Goal: Task Accomplishment & Management: Manage account settings

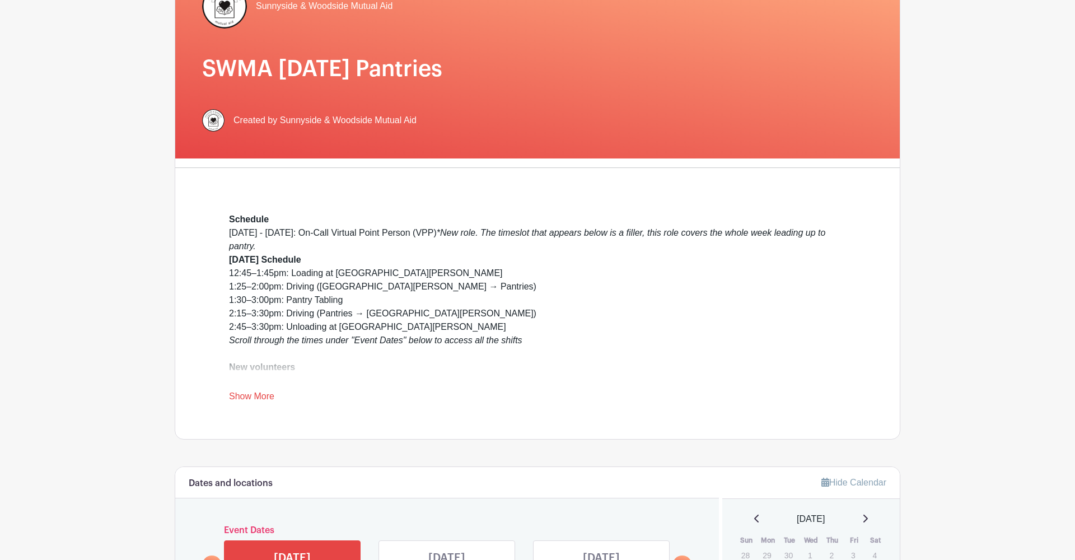
scroll to position [79, 0]
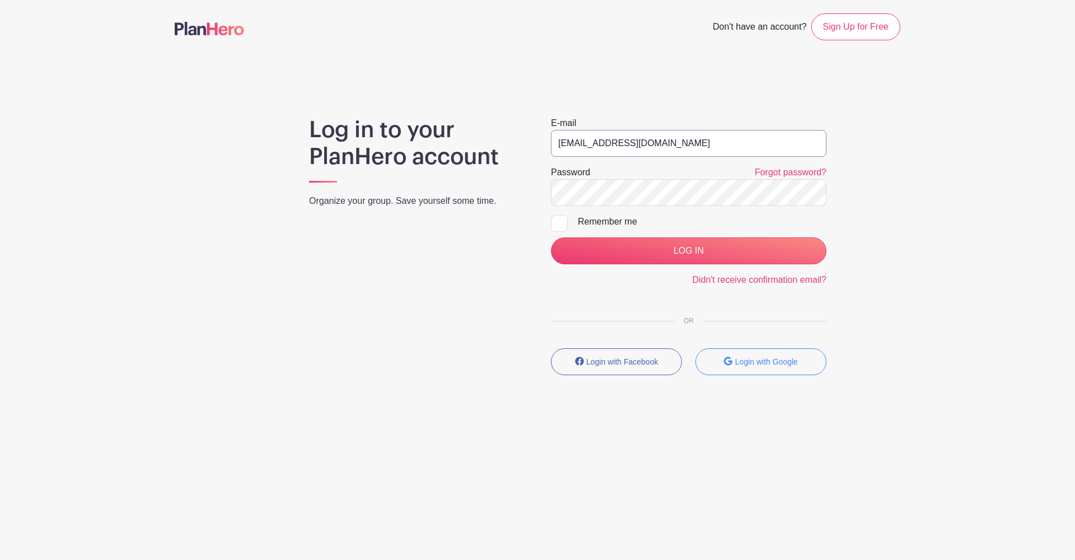
type input "mail@swma.nyc"
click at [665, 247] on input "LOG IN" at bounding box center [689, 250] width 276 height 27
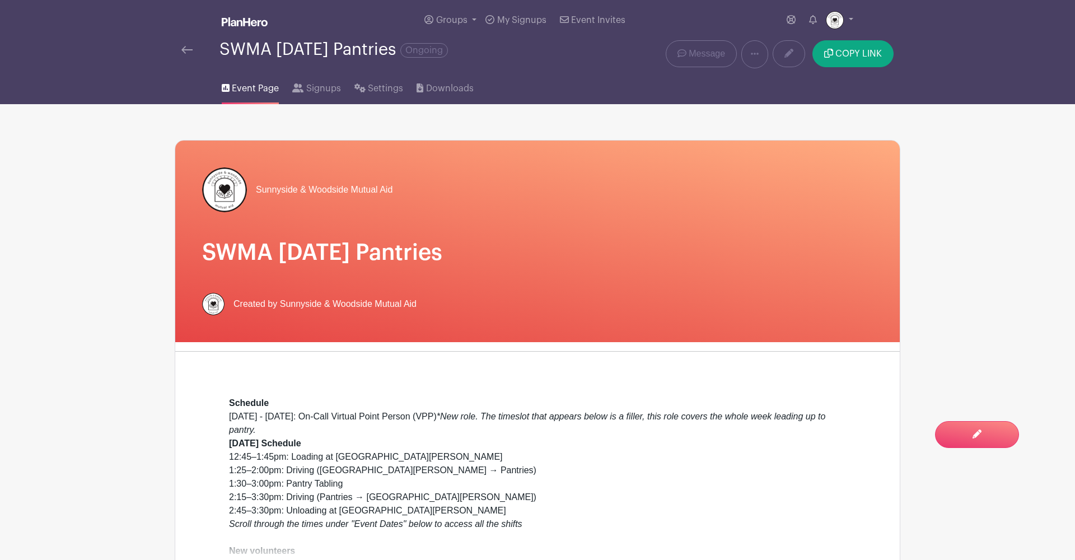
click at [245, 95] on span "Event Page" at bounding box center [255, 88] width 47 height 13
click at [188, 50] on img at bounding box center [186, 50] width 11 height 8
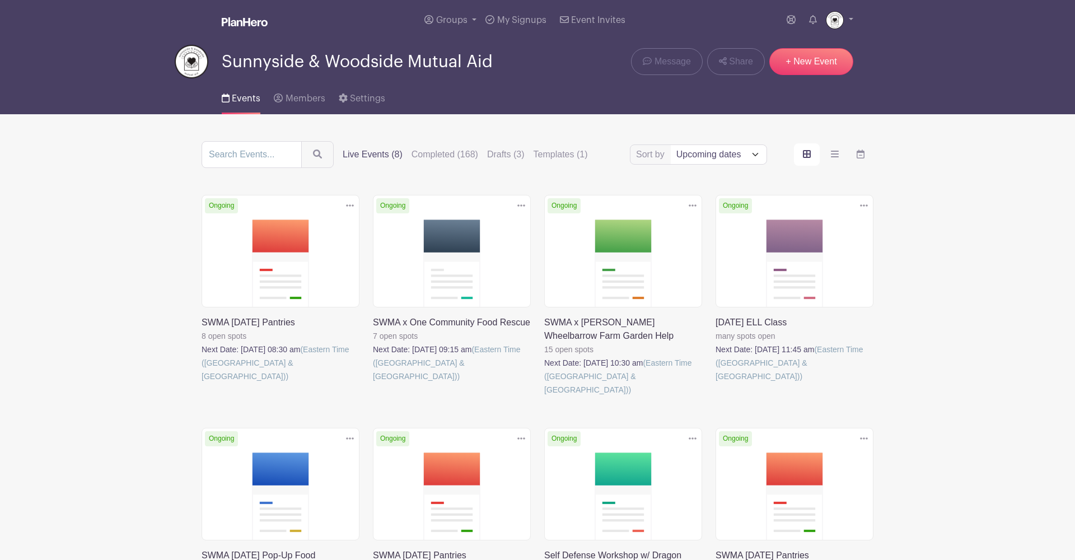
click at [544, 397] on link at bounding box center [544, 397] width 0 height 0
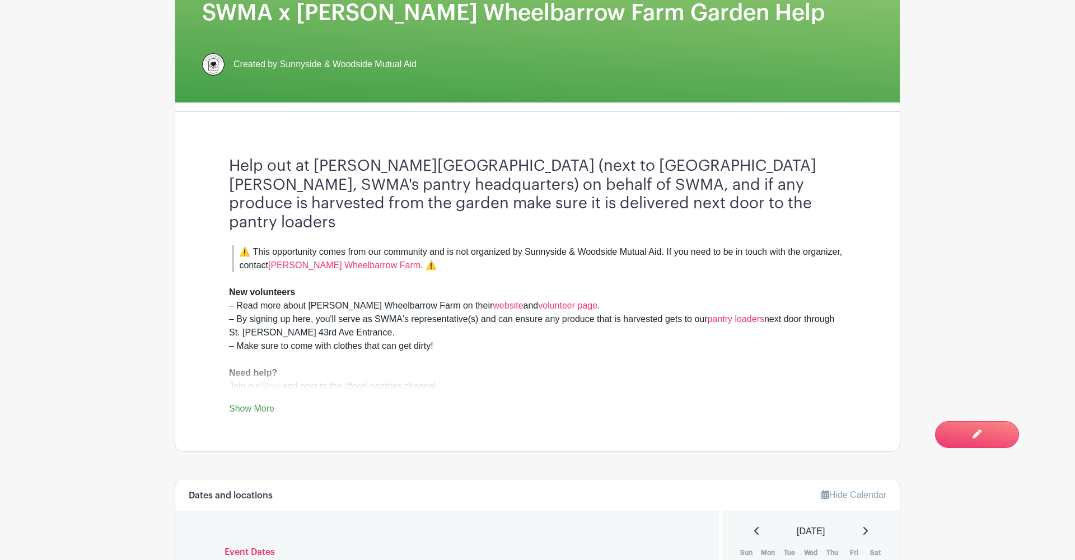
scroll to position [249, 0]
click at [350, 260] on link "[PERSON_NAME] Wheelbarrow Farm" at bounding box center [344, 265] width 152 height 10
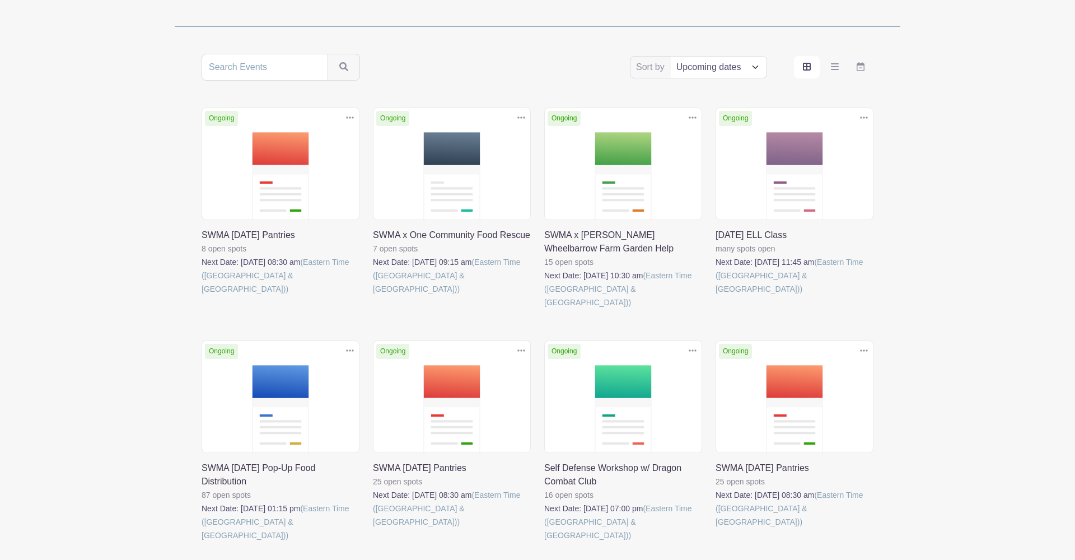
scroll to position [155, 0]
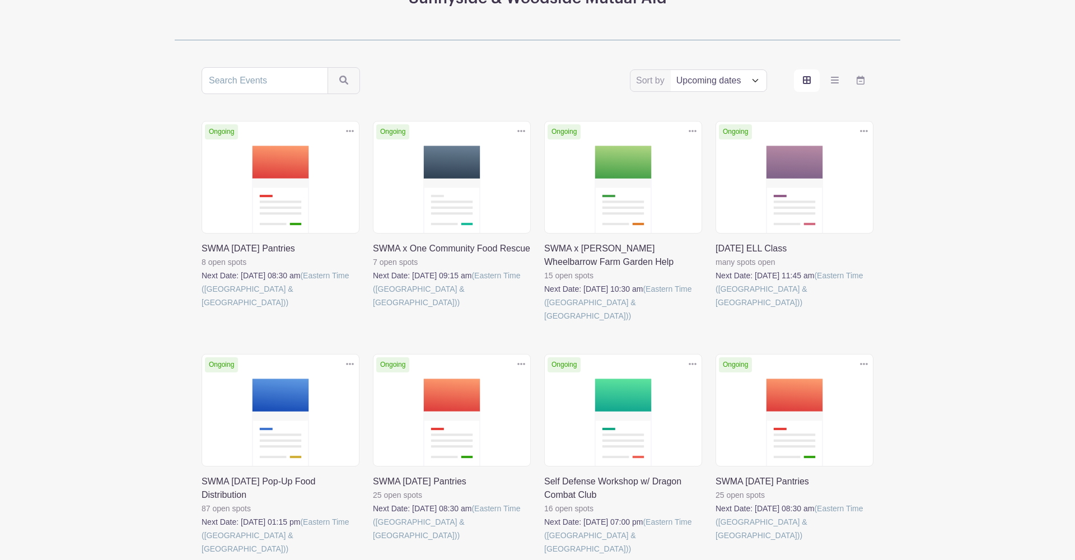
click at [544, 323] on link at bounding box center [544, 323] width 0 height 0
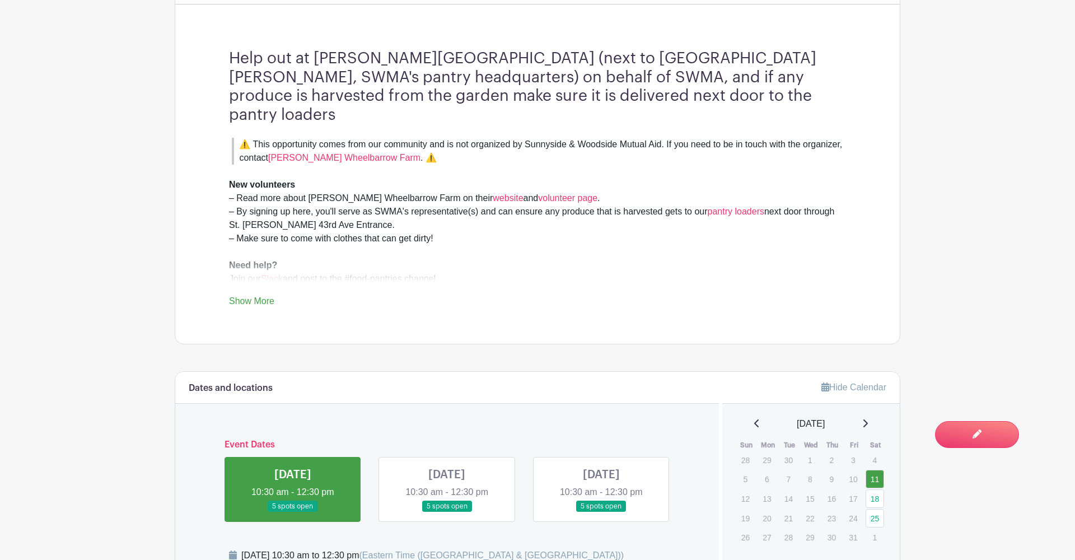
scroll to position [355, 0]
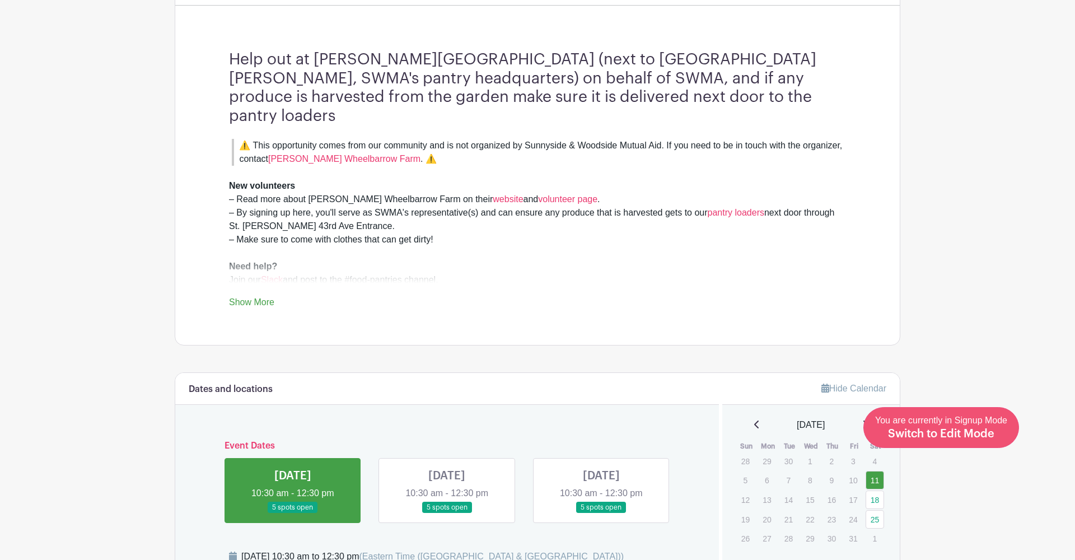
click at [967, 432] on span "Switch to Edit Mode" at bounding box center [941, 434] width 106 height 11
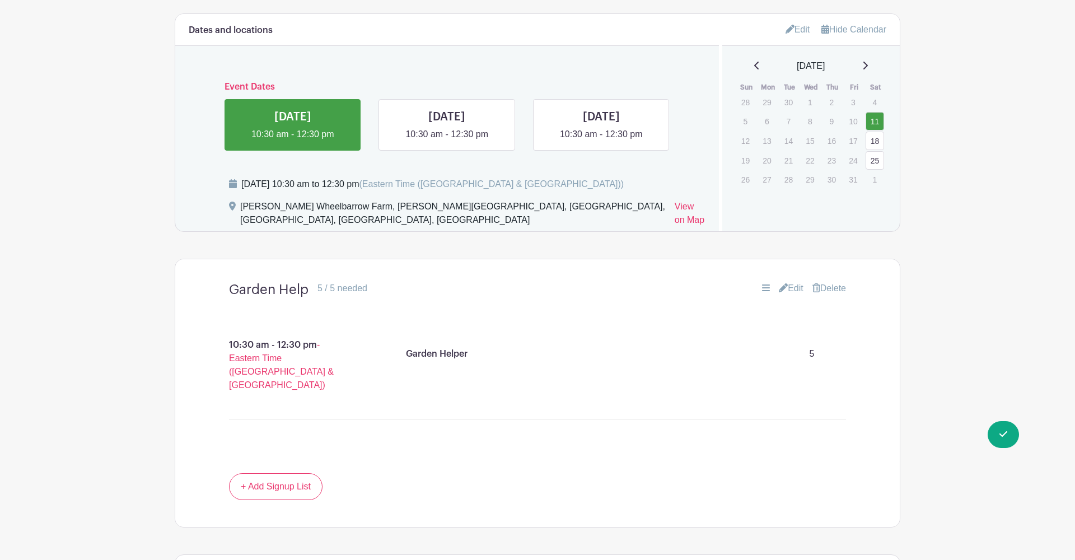
scroll to position [698, 0]
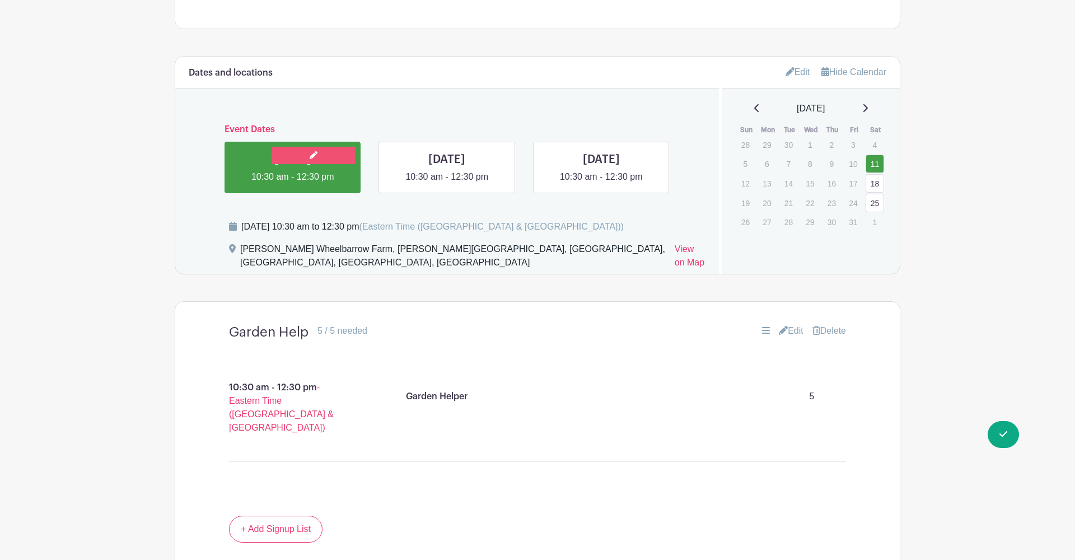
click at [323, 147] on link at bounding box center [314, 155] width 84 height 17
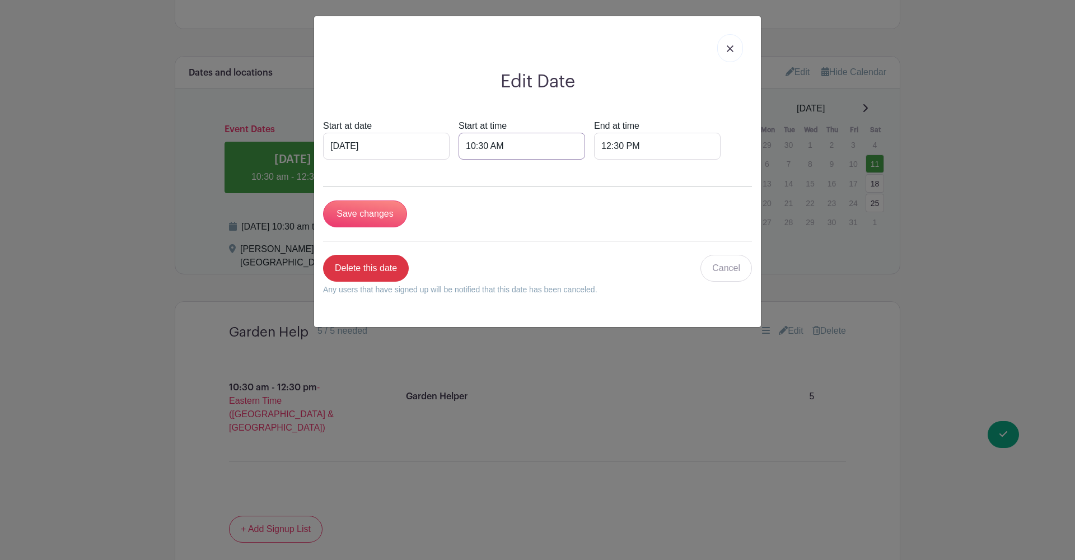
click at [477, 144] on input "10:30 AM" at bounding box center [522, 146] width 127 height 27
type input "10:00 AM"
click at [601, 145] on input "12:30 PM" at bounding box center [657, 146] width 127 height 27
click at [593, 174] on icon at bounding box center [593, 172] width 7 height 9
click at [663, 224] on icon at bounding box center [666, 220] width 7 height 9
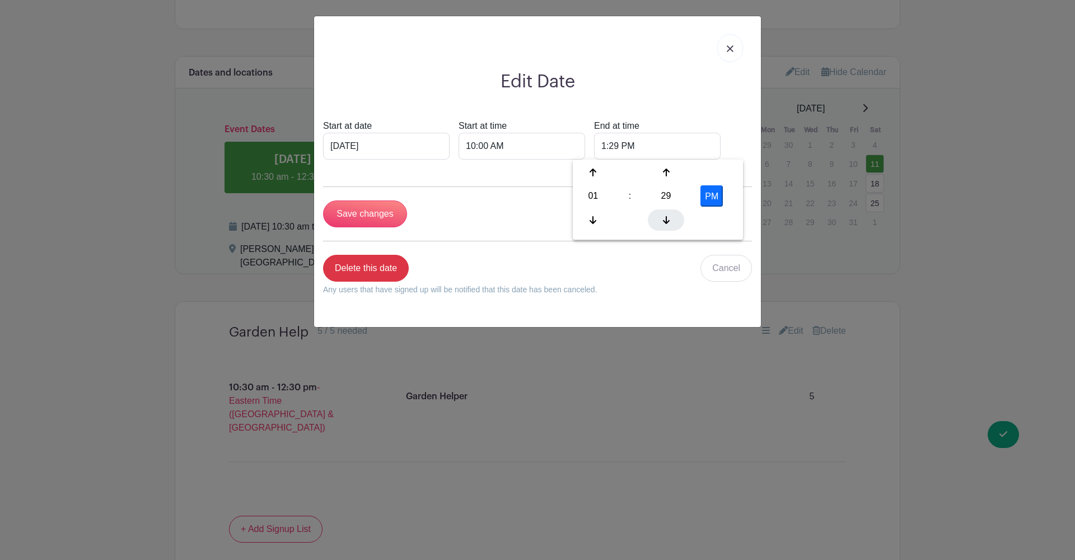
click at [663, 224] on icon at bounding box center [666, 220] width 7 height 9
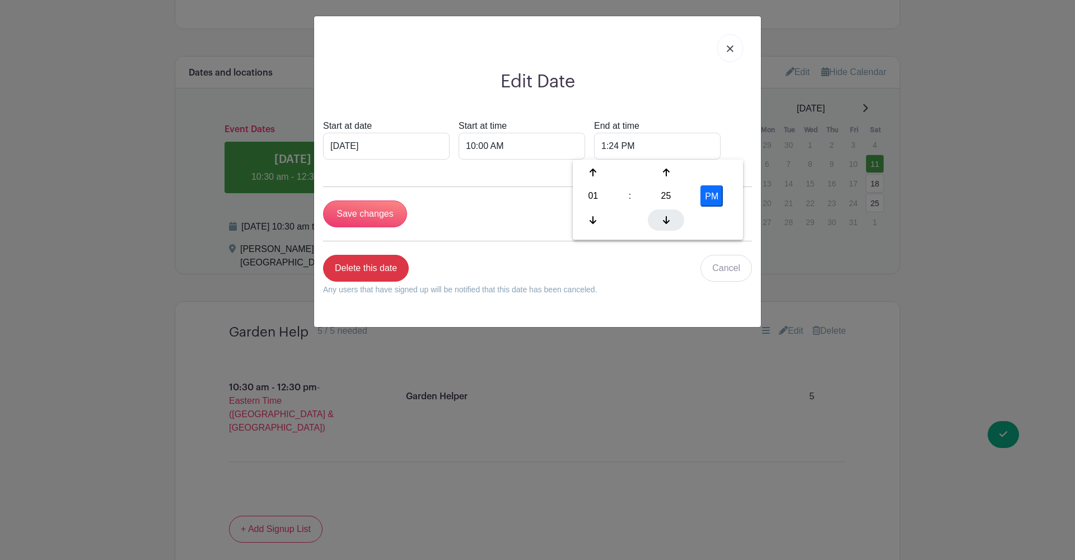
click at [663, 224] on icon at bounding box center [666, 220] width 7 height 9
drag, startPoint x: 663, startPoint y: 224, endPoint x: 664, endPoint y: 211, distance: 12.9
click at [663, 223] on icon at bounding box center [666, 220] width 7 height 9
click at [664, 199] on div "22" at bounding box center [666, 195] width 36 height 21
click at [664, 199] on div "30" at bounding box center [677, 195] width 38 height 21
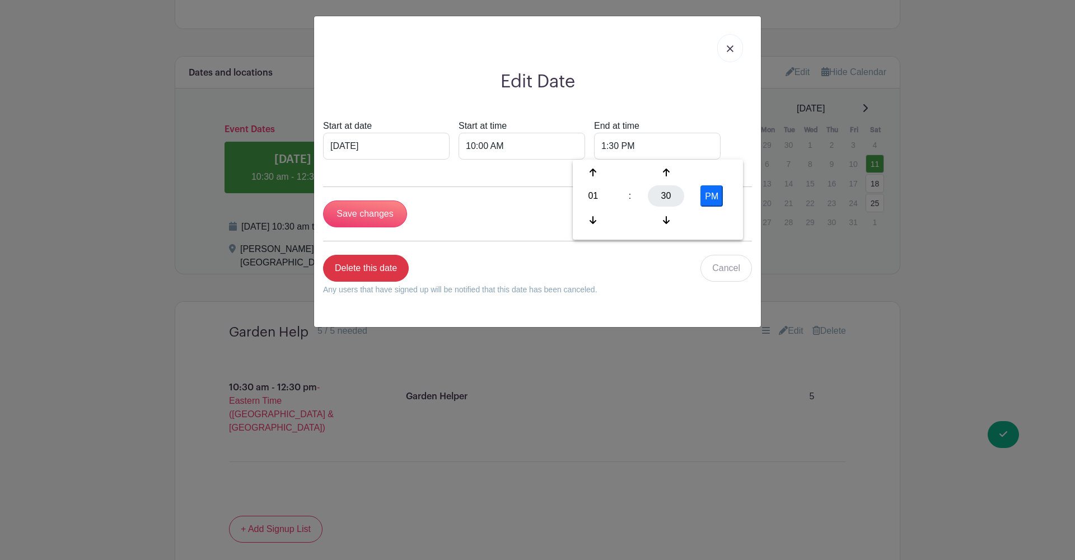
click at [664, 199] on div "30" at bounding box center [666, 195] width 36 height 21
click at [599, 170] on div "00" at bounding box center [594, 172] width 38 height 21
type input "1:00 PM"
click at [725, 137] on div "Start at date Oct 11 2025 Start at time 10:00 AM End at time 1:00 PM" at bounding box center [537, 139] width 429 height 40
click at [363, 215] on input "Save changes" at bounding box center [365, 214] width 84 height 27
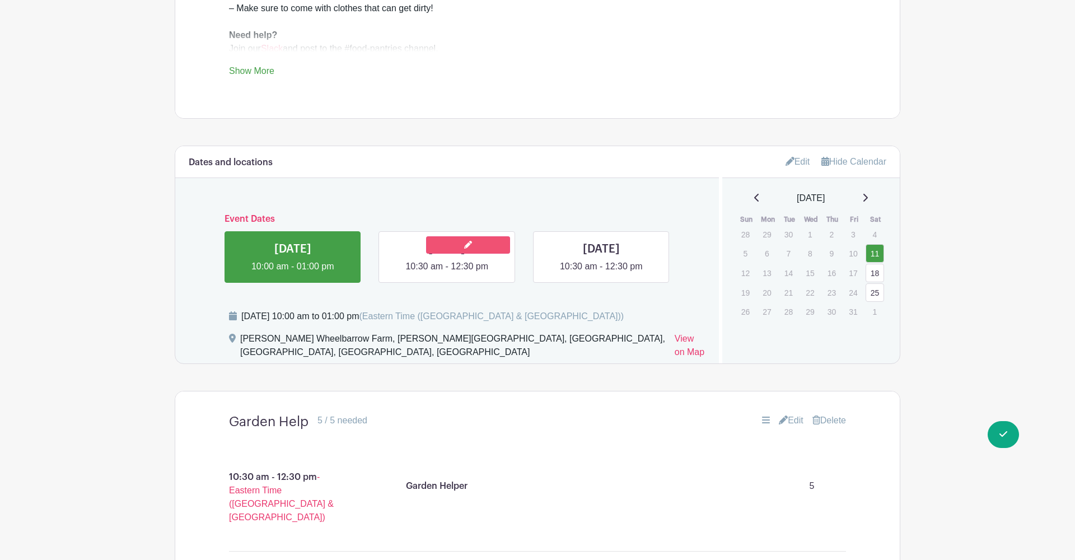
click at [478, 236] on link at bounding box center [468, 244] width 84 height 17
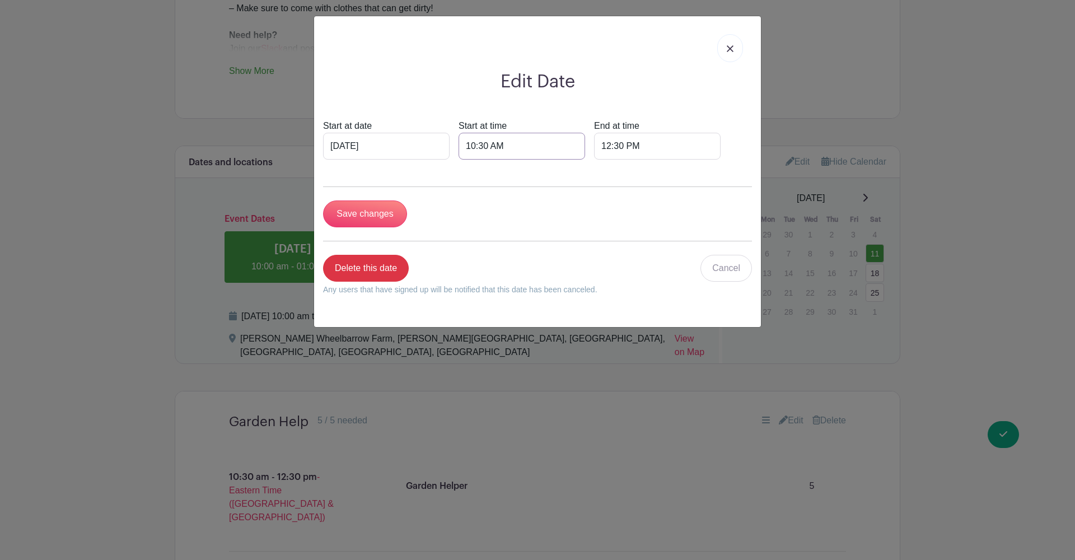
click at [487, 147] on input "10:30 AM" at bounding box center [522, 146] width 127 height 27
drag, startPoint x: 538, startPoint y: 194, endPoint x: 546, endPoint y: 197, distance: 8.3
click at [539, 195] on div "30" at bounding box center [541, 195] width 36 height 21
click at [472, 174] on div "00" at bounding box center [469, 172] width 38 height 21
type input "10:00 AM"
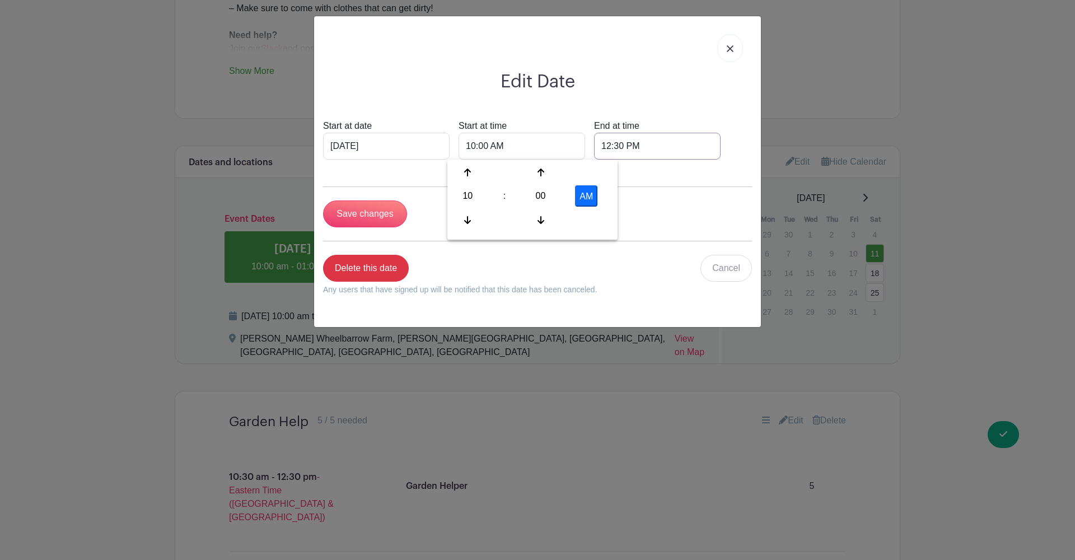
click at [602, 147] on input "12:30 PM" at bounding box center [657, 146] width 127 height 27
click at [594, 176] on icon at bounding box center [593, 172] width 7 height 9
click at [667, 198] on div "30" at bounding box center [666, 195] width 36 height 21
click at [600, 175] on div "00" at bounding box center [594, 172] width 38 height 21
type input "1:00 PM"
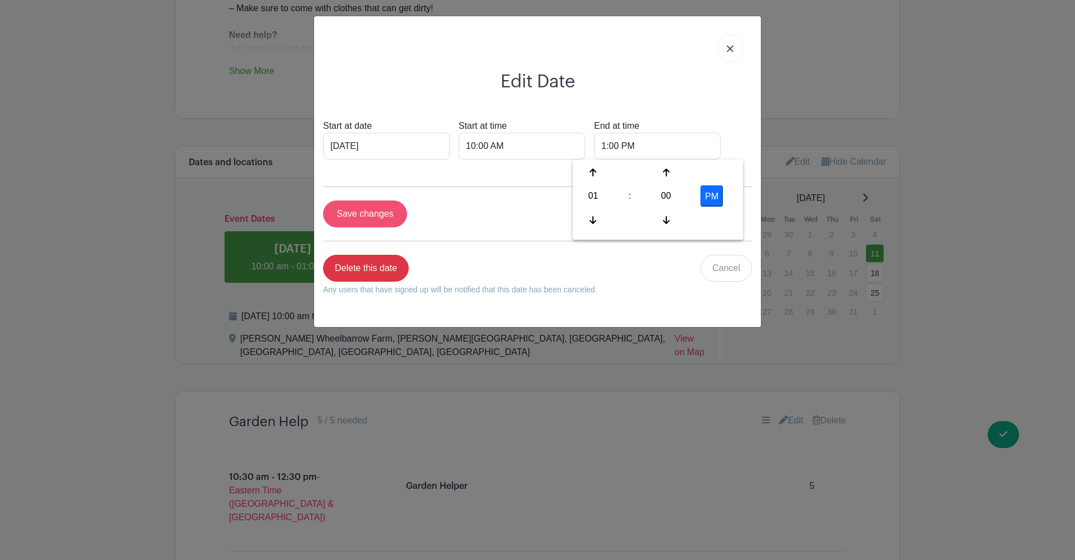
click at [357, 215] on input "Save changes" at bounding box center [365, 214] width 84 height 27
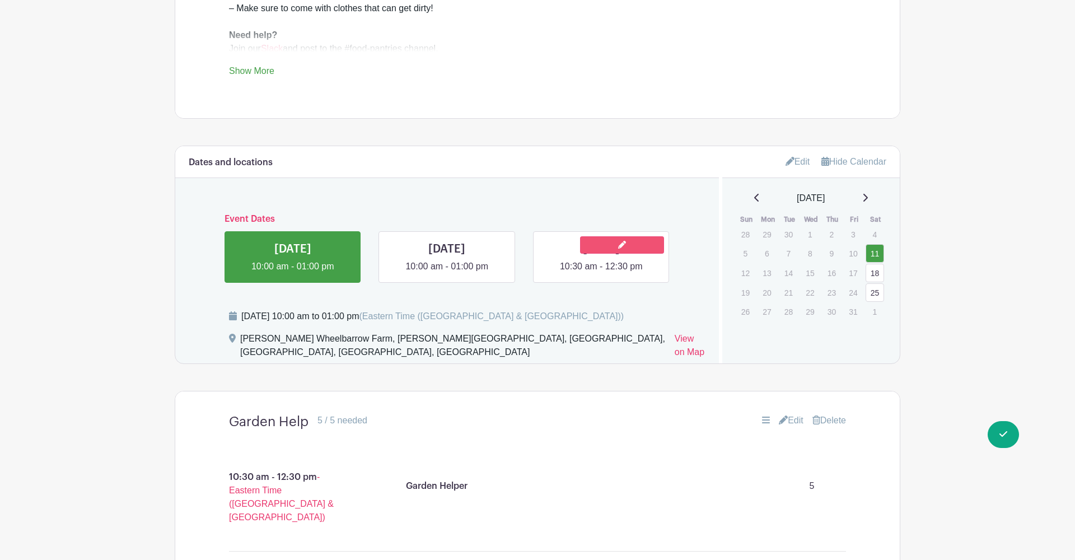
click at [620, 241] on icon at bounding box center [622, 245] width 8 height 8
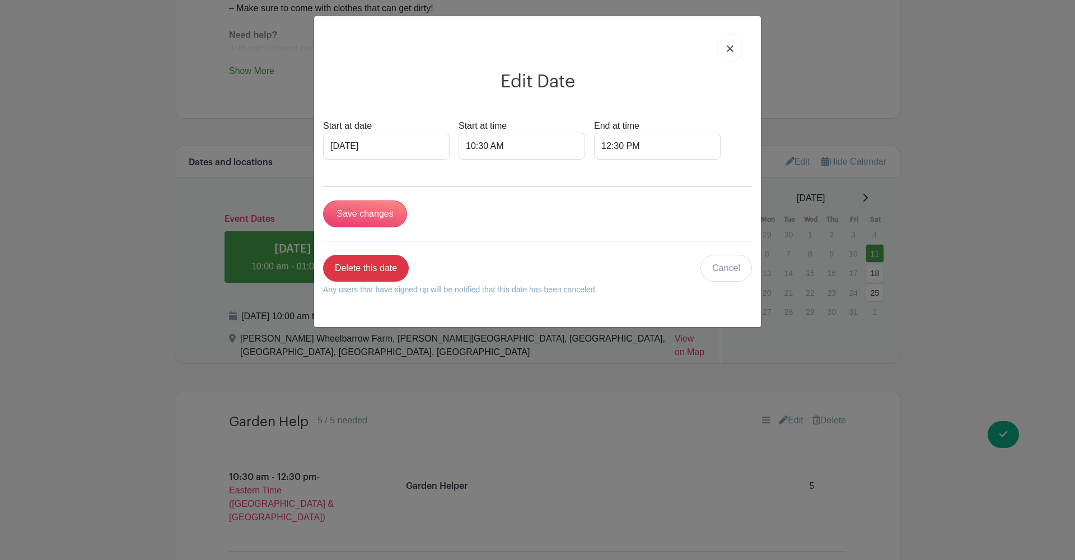
click at [468, 134] on div "Start at time 10:30 AM" at bounding box center [522, 139] width 127 height 40
click at [469, 139] on input "10:30 AM" at bounding box center [522, 146] width 127 height 27
click at [553, 198] on div "30" at bounding box center [541, 195] width 36 height 21
drag, startPoint x: 474, startPoint y: 176, endPoint x: 638, endPoint y: 152, distance: 165.3
click at [478, 174] on div "00" at bounding box center [469, 172] width 38 height 21
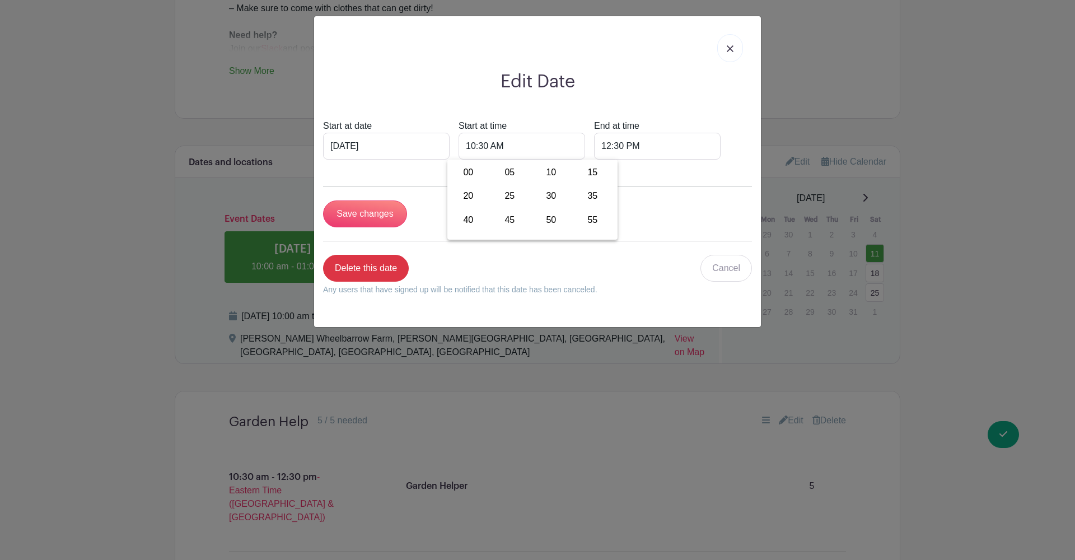
type input "10:00 AM"
drag, startPoint x: 638, startPoint y: 148, endPoint x: 614, endPoint y: 156, distance: 25.0
click at [637, 148] on input "12:30 PM" at bounding box center [657, 146] width 127 height 27
drag, startPoint x: 595, startPoint y: 168, endPoint x: 640, endPoint y: 167, distance: 44.8
click at [595, 168] on icon at bounding box center [593, 172] width 7 height 9
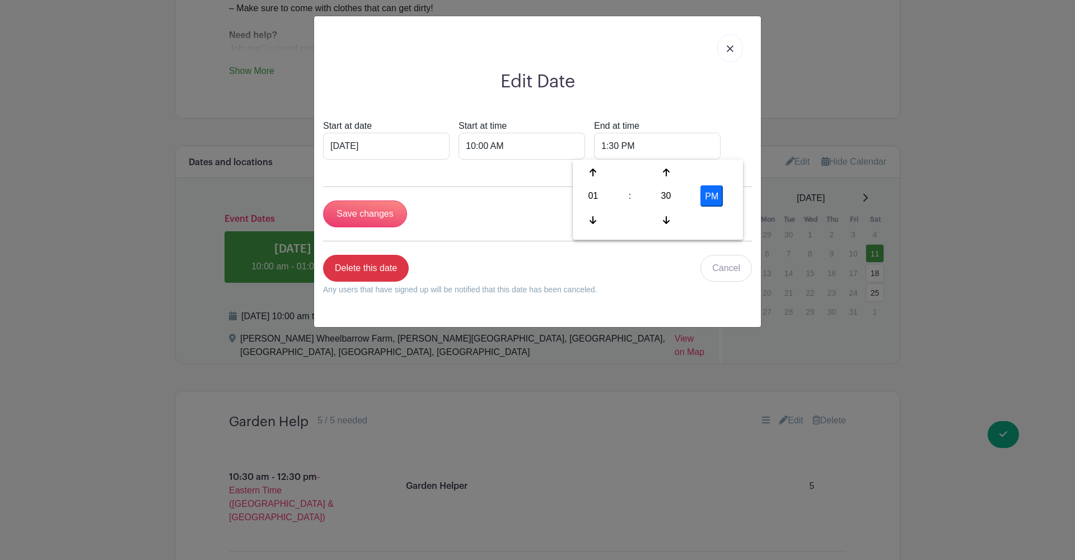
drag, startPoint x: 662, startPoint y: 193, endPoint x: 648, endPoint y: 193, distance: 14.6
click at [662, 193] on div "30" at bounding box center [666, 195] width 36 height 21
click at [602, 174] on div "00" at bounding box center [594, 172] width 38 height 21
type input "1:00 PM"
drag, startPoint x: 487, startPoint y: 218, endPoint x: 420, endPoint y: 213, distance: 67.4
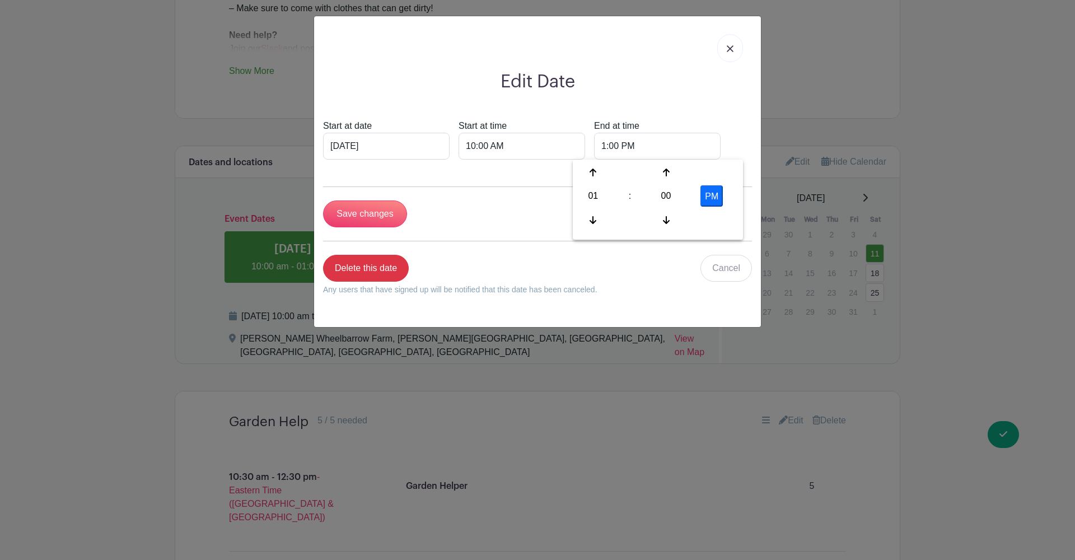
click at [486, 217] on div "Save changes" at bounding box center [537, 214] width 429 height 27
click at [371, 213] on input "Save changes" at bounding box center [365, 214] width 84 height 27
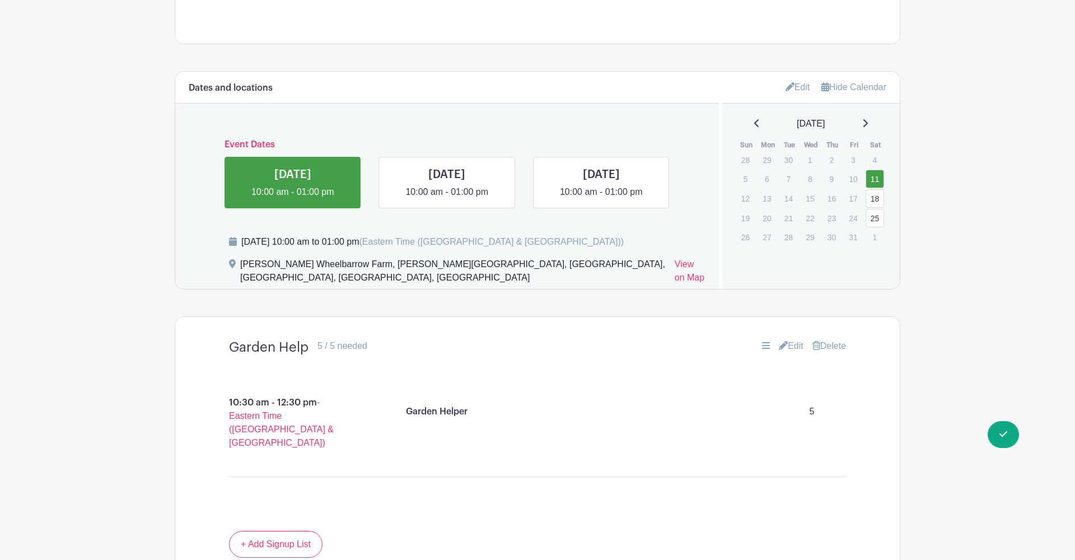
scroll to position [776, 0]
click at [285, 389] on p "10:30 am - 12:30 pm - Eastern Time (US & Canada)" at bounding box center [286, 420] width 168 height 63
click at [789, 337] on link "Edit" at bounding box center [791, 343] width 25 height 13
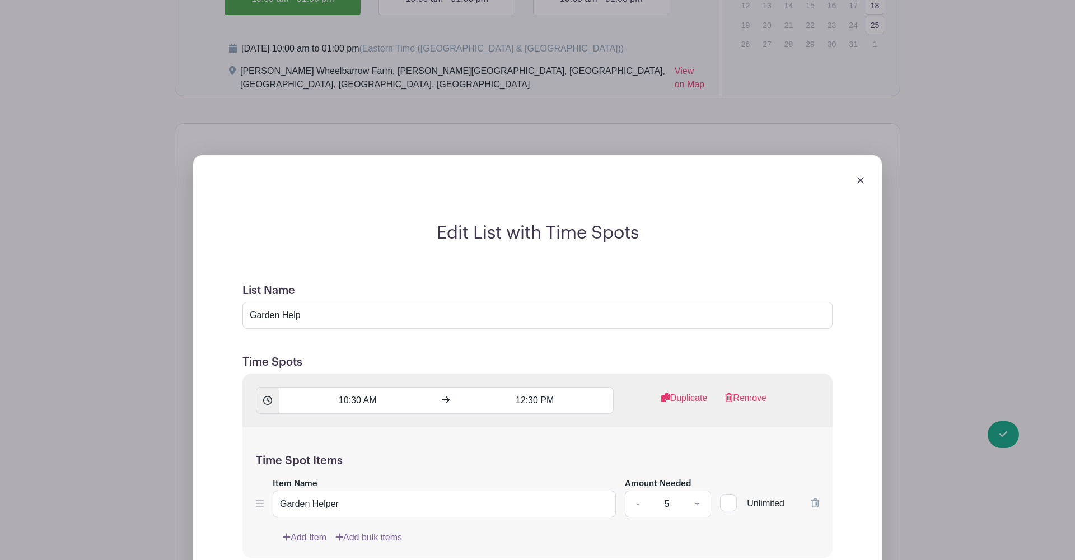
scroll to position [1017, 0]
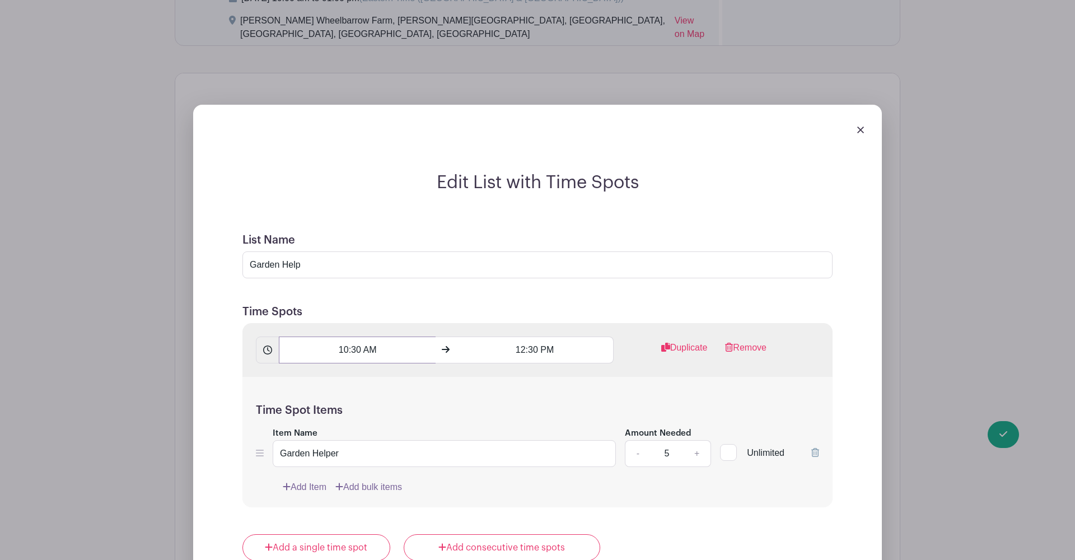
click at [366, 337] on input "10:30 AM" at bounding box center [357, 350] width 157 height 27
click at [372, 368] on div "30" at bounding box center [372, 367] width 36 height 21
click at [295, 350] on div "00" at bounding box center [300, 343] width 38 height 21
type input "10:00 AM"
click at [511, 337] on input "12:30 PM" at bounding box center [535, 350] width 157 height 27
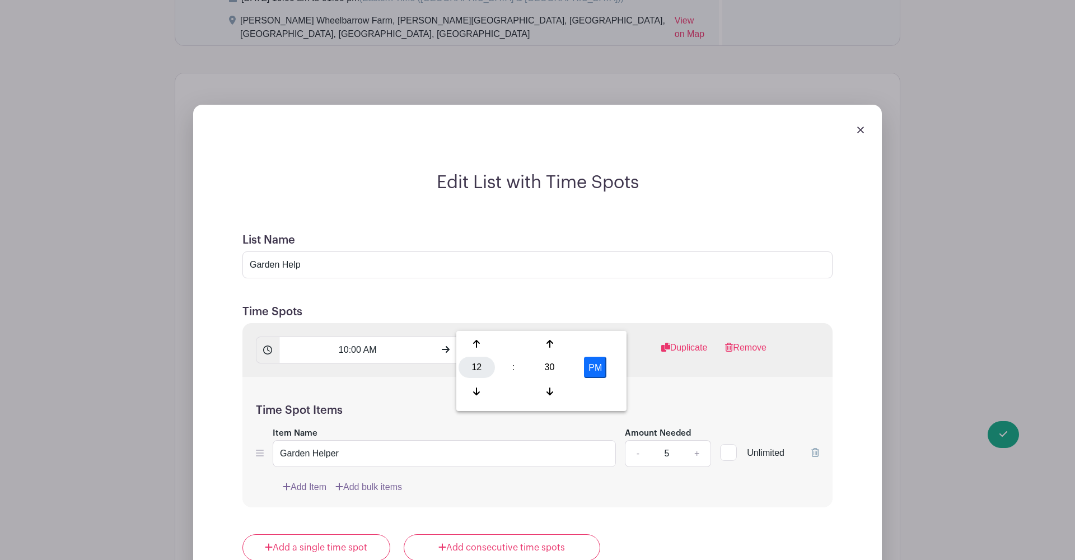
click at [477, 362] on div "12" at bounding box center [477, 367] width 36 height 21
click at [514, 344] on div "01" at bounding box center [519, 343] width 38 height 21
click at [560, 376] on div "30" at bounding box center [550, 367] width 36 height 21
drag, startPoint x: 481, startPoint y: 345, endPoint x: 518, endPoint y: 334, distance: 38.5
click at [481, 345] on div "00" at bounding box center [478, 343] width 38 height 21
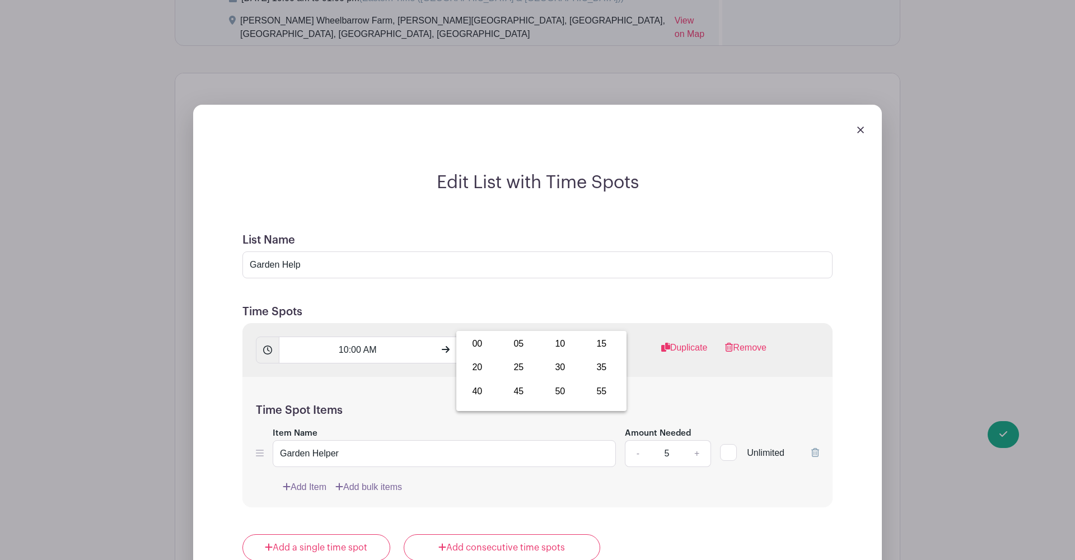
type input "1:00 PM"
click at [658, 272] on form "List Name Garden Help Time Spots 10:00 AM 1:00 PM Duplicate Remove Time Spot It…" at bounding box center [537, 565] width 617 height 690
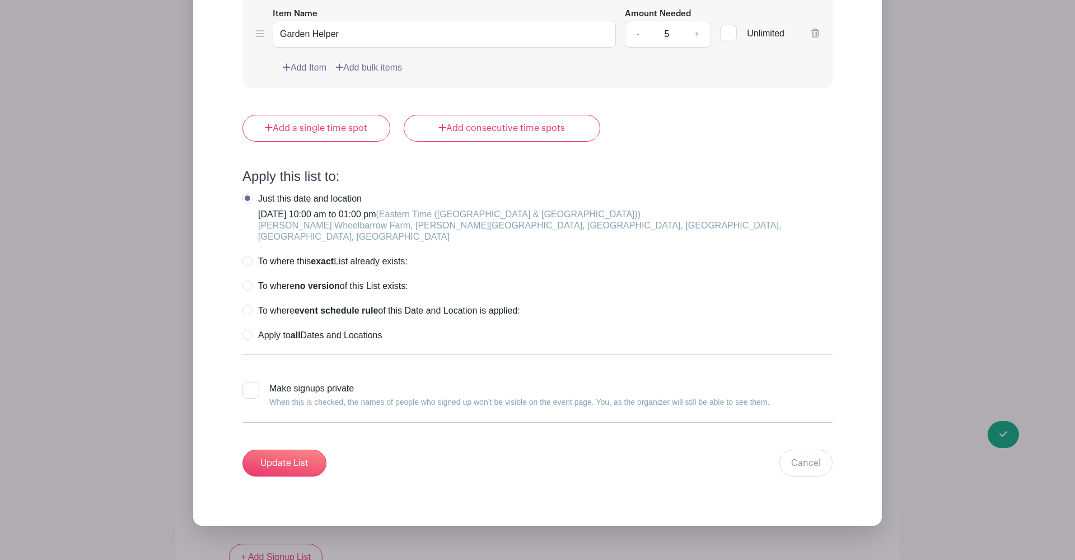
scroll to position [1458, 0]
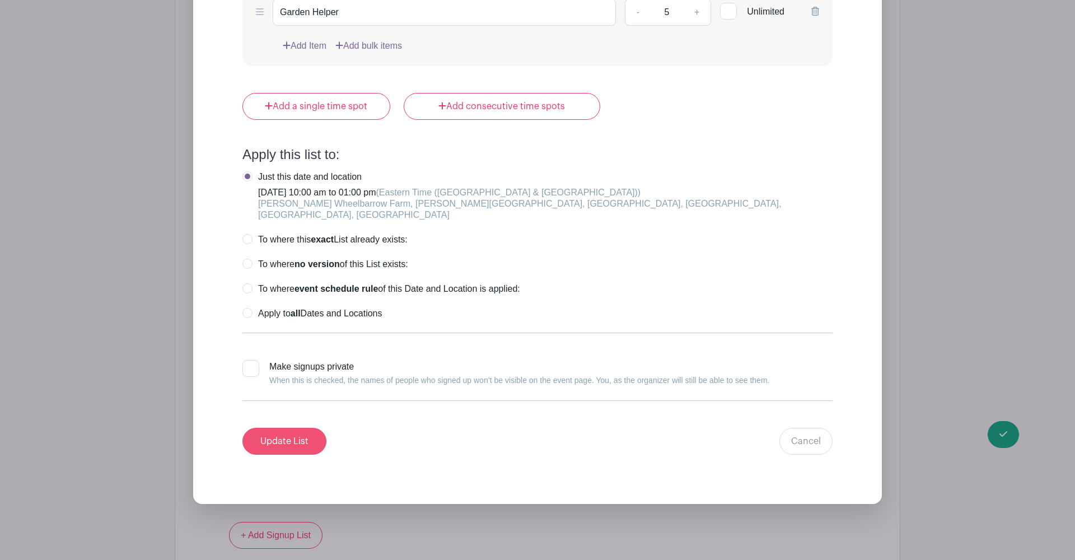
click at [290, 428] on input "Update List" at bounding box center [285, 441] width 84 height 27
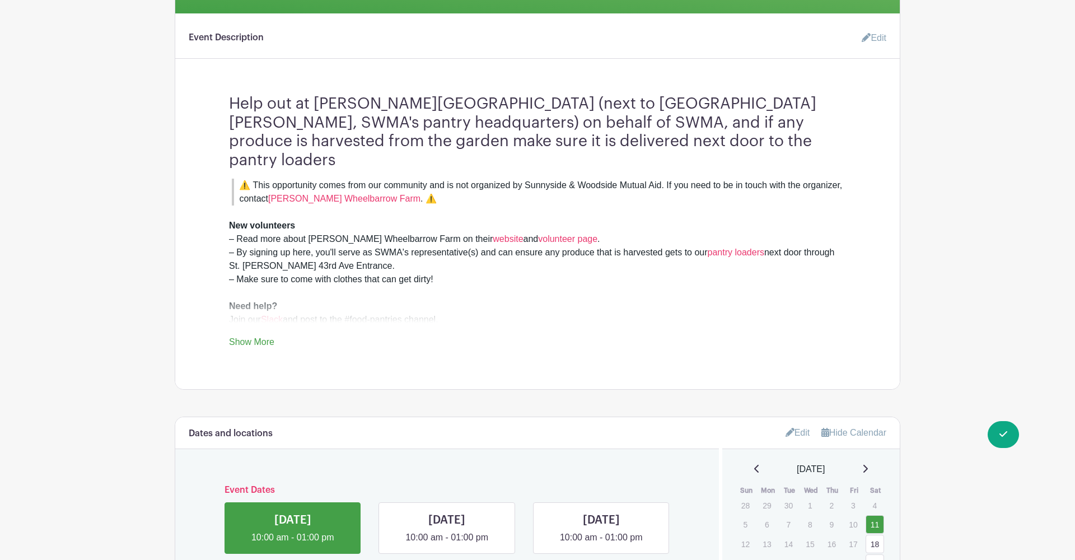
scroll to position [334, 0]
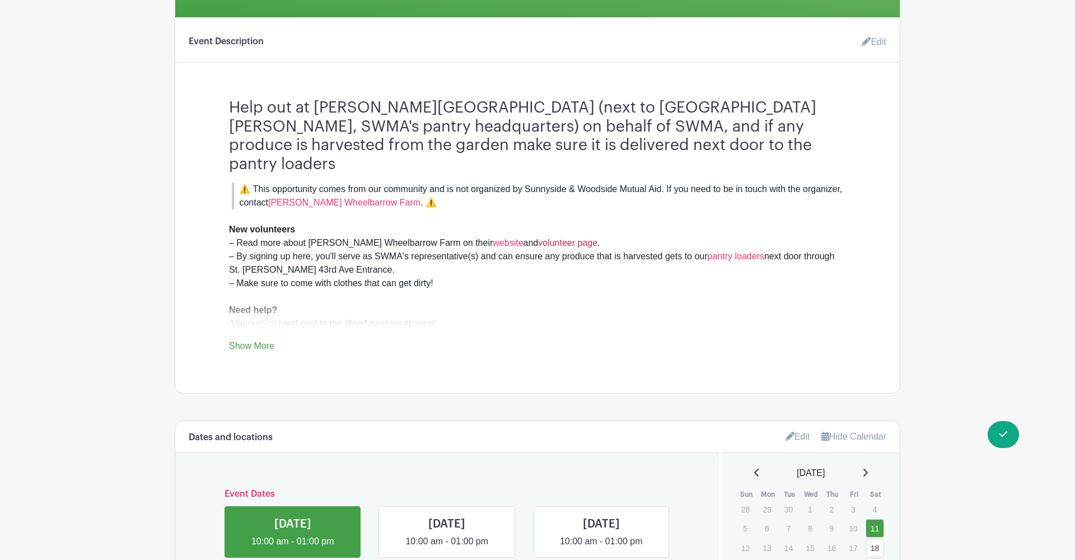
click at [538, 238] on link "volunteer page" at bounding box center [567, 243] width 59 height 10
